Goal: Information Seeking & Learning: Find specific fact

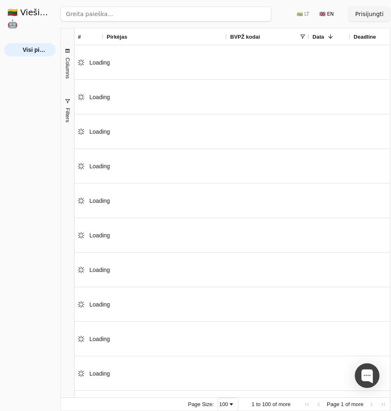
click at [32, 389] on div "For Trial Use Only" at bounding box center [10, 387] width 70 height 18
click at [14, 394] on div "For Trial Use Only" at bounding box center [10, 387] width 70 height 18
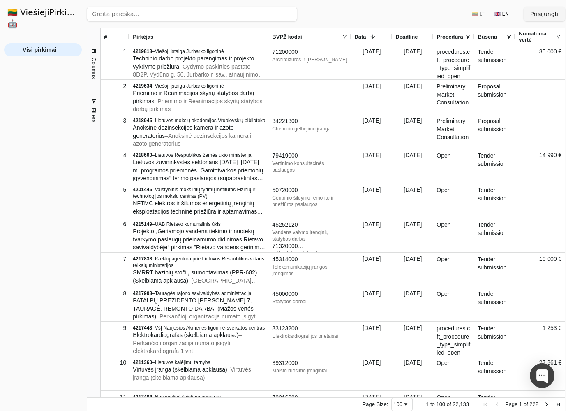
click at [300, 34] on span "BVPŽ kodai" at bounding box center [287, 37] width 30 height 6
click at [178, 18] on input "search" at bounding box center [192, 14] width 210 height 15
click at [288, 12] on button "Ieškoti" at bounding box center [282, 14] width 32 height 15
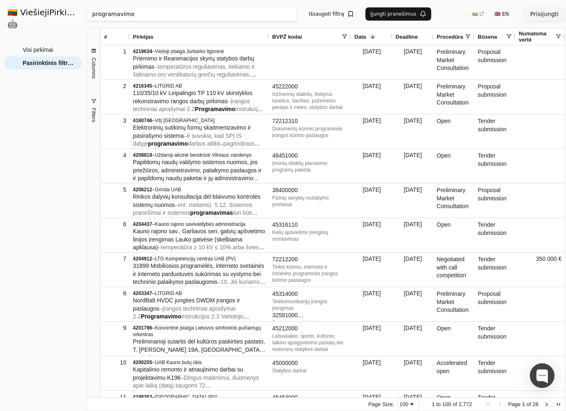
click at [183, 15] on input "programavimo" at bounding box center [192, 14] width 210 height 15
type input "Kompiuterių programavimo"
click at [292, 16] on button "Ieškoti" at bounding box center [282, 14] width 32 height 15
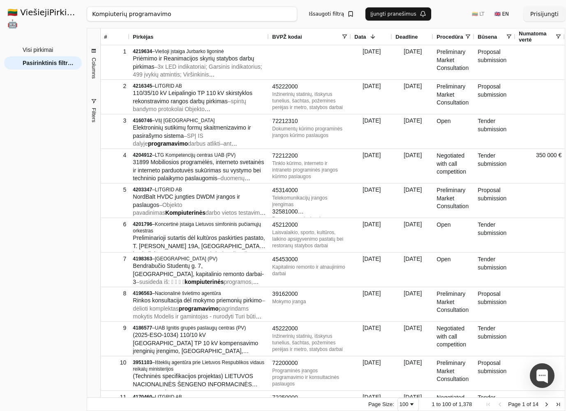
click at [412, 38] on span "Deadline" at bounding box center [406, 37] width 22 height 6
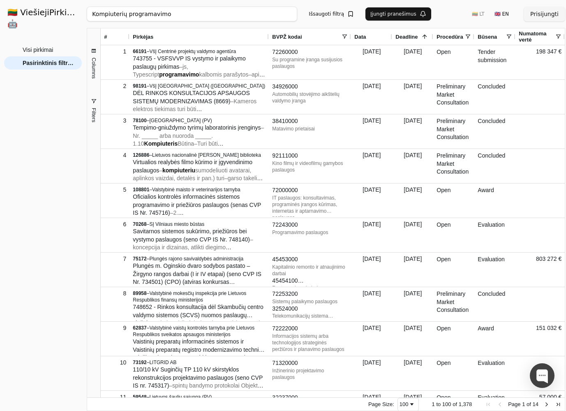
click at [412, 38] on span "Deadline" at bounding box center [406, 37] width 22 height 6
